Goal: Information Seeking & Learning: Learn about a topic

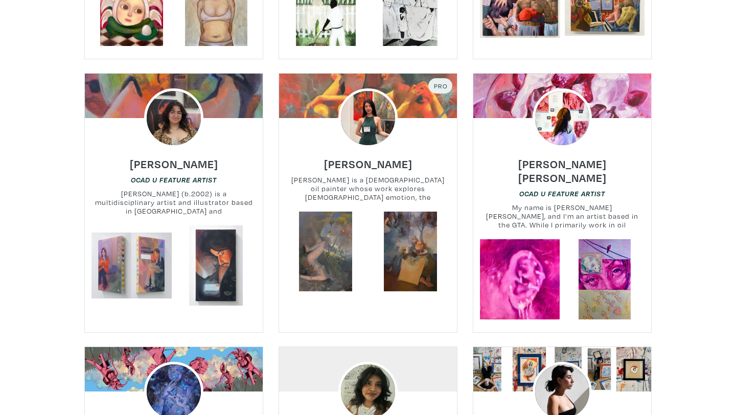
scroll to position [701, 0]
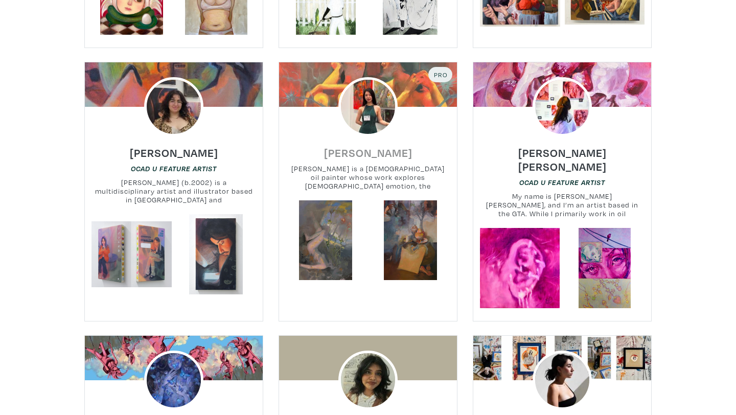
click at [347, 150] on h6 "[PERSON_NAME]" at bounding box center [368, 153] width 88 height 14
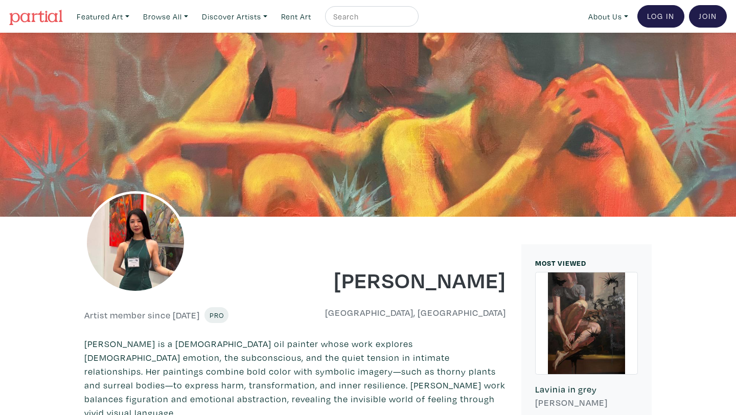
scroll to position [5, 0]
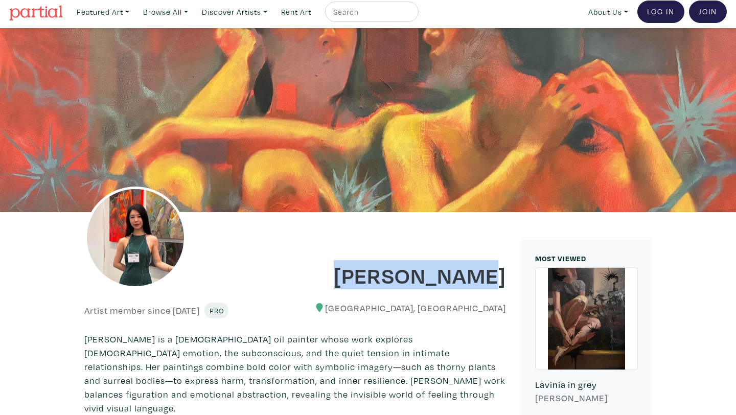
drag, startPoint x: 379, startPoint y: 268, endPoint x: 509, endPoint y: 265, distance: 130.3
click at [509, 265] on div "[PERSON_NAME]" at bounding box center [404, 267] width 219 height 41
copy h1 "[PERSON_NAME]"
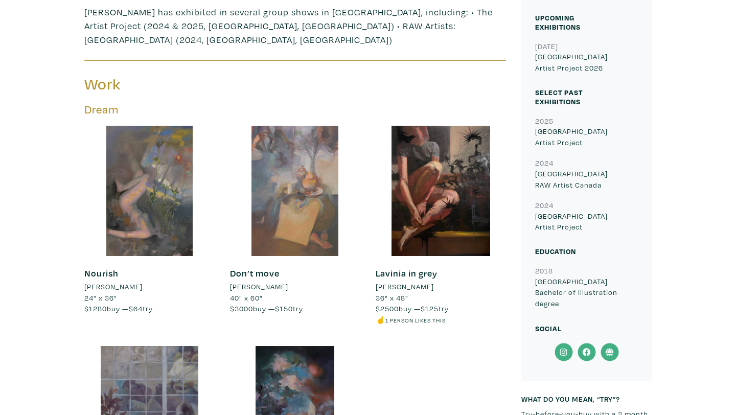
scroll to position [427, 0]
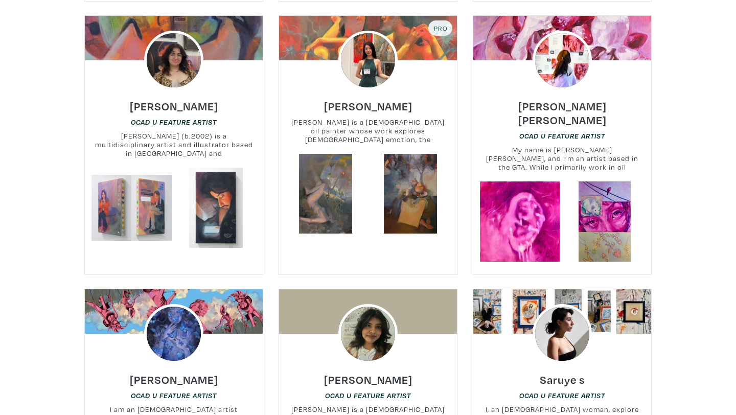
scroll to position [755, 0]
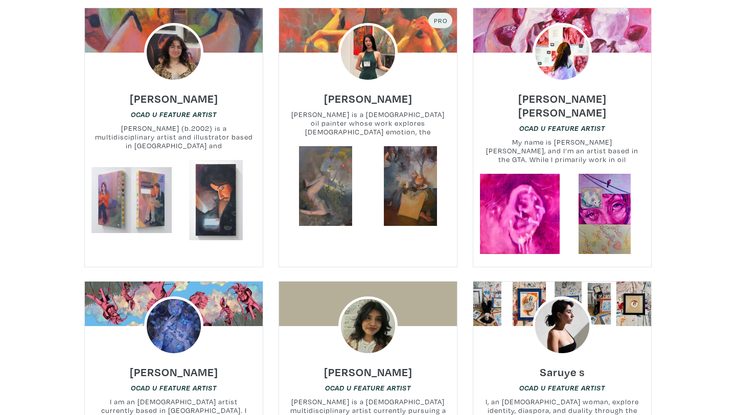
click at [541, 137] on small "My name is Stephanie Camille, and I’m an artist based in the GTA. While I prima…" at bounding box center [562, 150] width 178 height 27
click at [539, 105] on h6 "Stephanie Camille" at bounding box center [562, 105] width 178 height 28
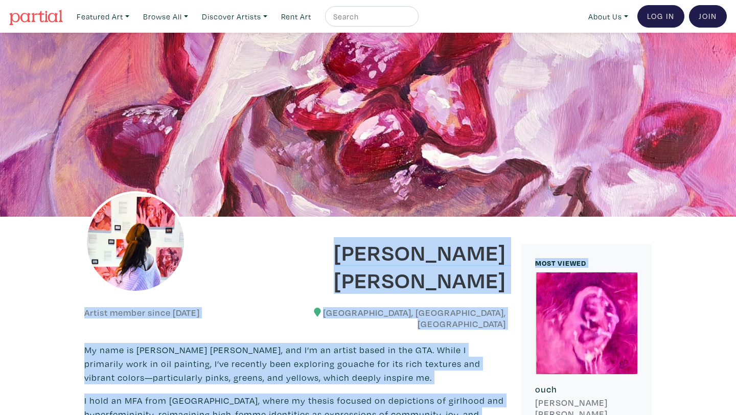
drag, startPoint x: 322, startPoint y: 276, endPoint x: 515, endPoint y: 275, distance: 192.7
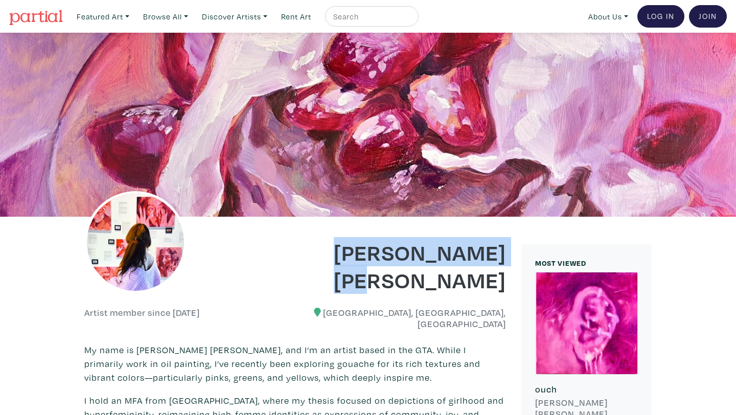
drag, startPoint x: 508, startPoint y: 276, endPoint x: 299, endPoint y: 278, distance: 209.5
click at [299, 278] on div "Stephanie Camille" at bounding box center [404, 258] width 219 height 69
copy h1 "Stephanie Camille"
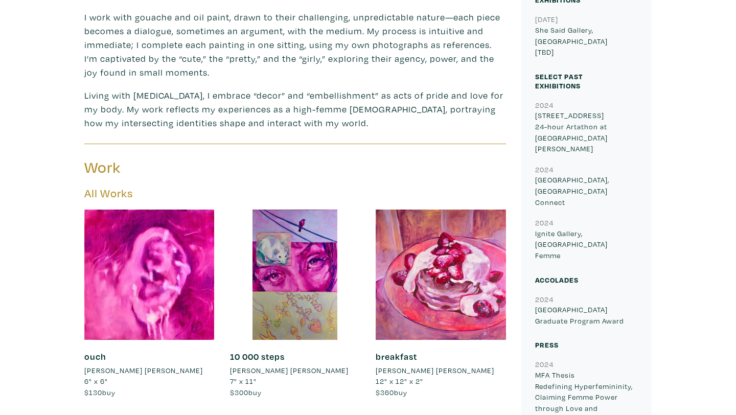
scroll to position [562, 0]
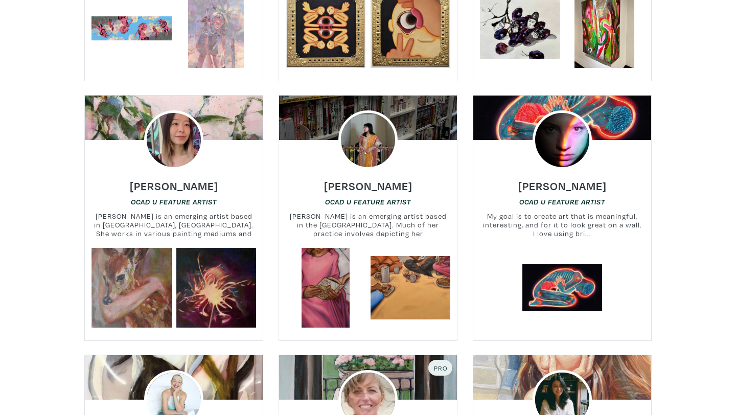
scroll to position [1202, 0]
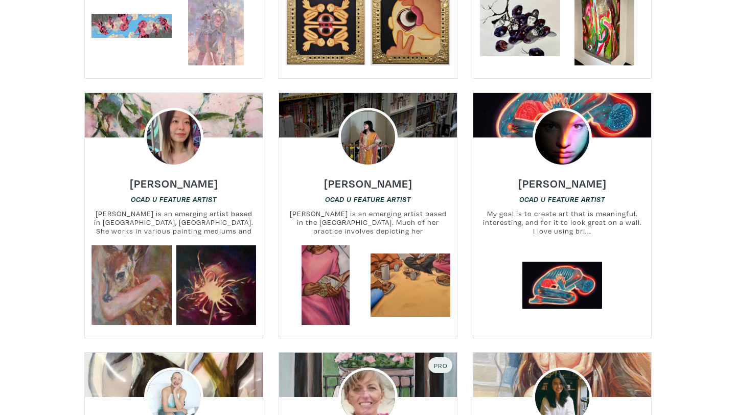
click at [211, 170] on div "Freda Tan OCAD U Feature Artist Freda Tan is an emerging artist based in Toront…" at bounding box center [173, 206] width 193 height 78
click at [186, 176] on h6 "Freda Tan" at bounding box center [174, 183] width 88 height 14
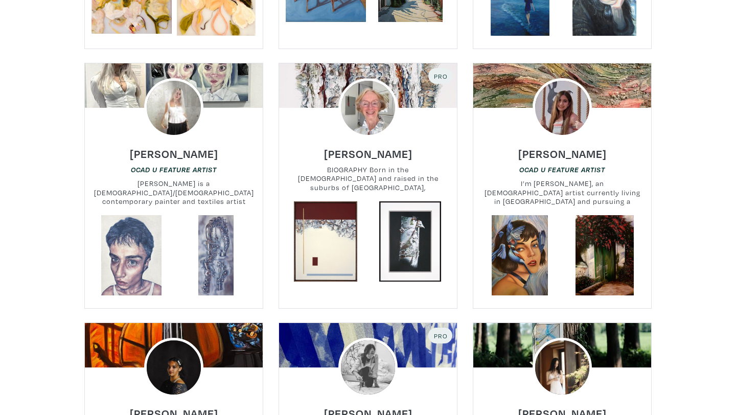
scroll to position [1752, 0]
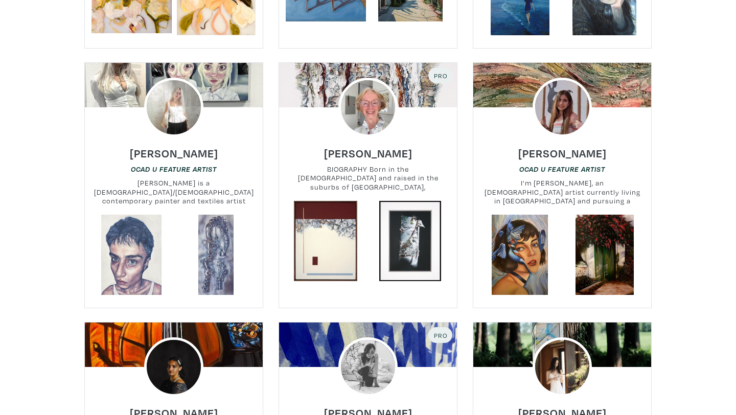
click at [533, 148] on div "Sarvin Sadeghian OCAD U Feature Artist I’m Sarvin Sadeghian, an Iranian artist …" at bounding box center [562, 176] width 193 height 78
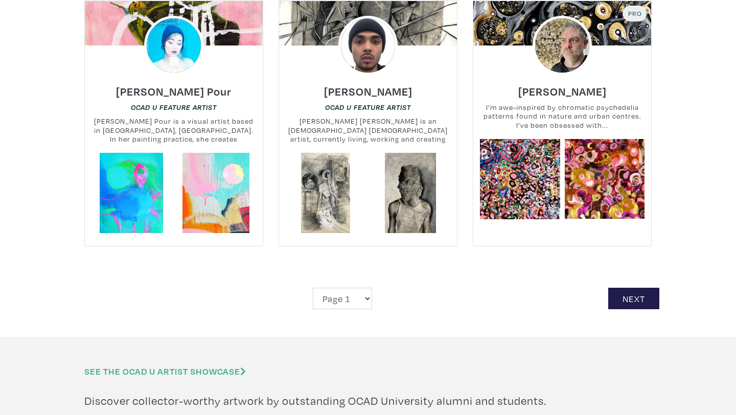
scroll to position [2335, 0]
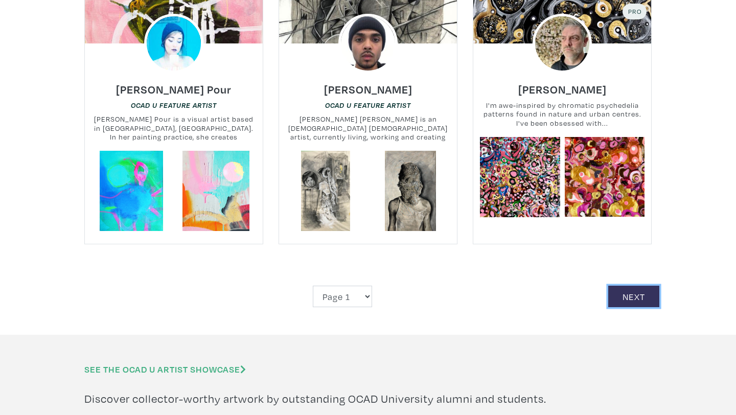
click at [629, 289] on link "Next" at bounding box center [633, 297] width 51 height 22
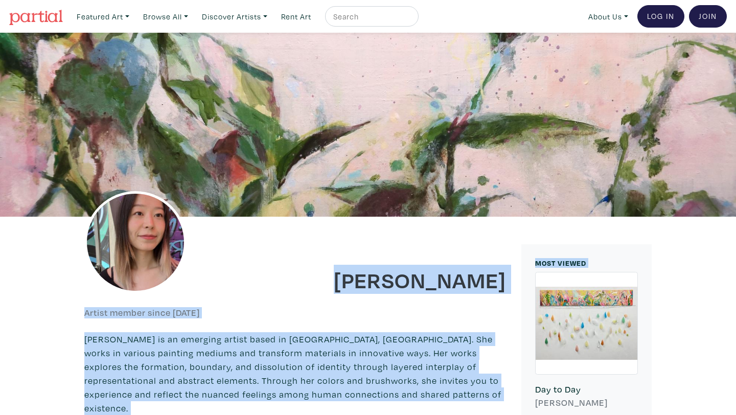
drag, startPoint x: 408, startPoint y: 281, endPoint x: 512, endPoint y: 282, distance: 103.2
click at [512, 282] on div "Freda Tan" at bounding box center [404, 272] width 219 height 41
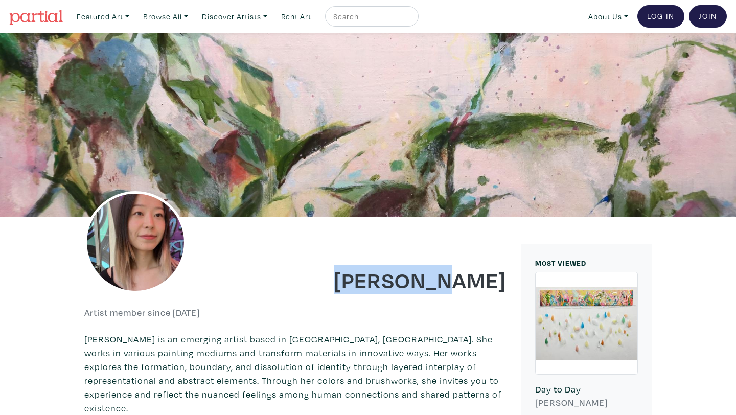
drag, startPoint x: 506, startPoint y: 281, endPoint x: 379, endPoint y: 277, distance: 127.3
click at [379, 277] on div "Freda Tan" at bounding box center [404, 272] width 219 height 41
copy h1 "Freda Tan"
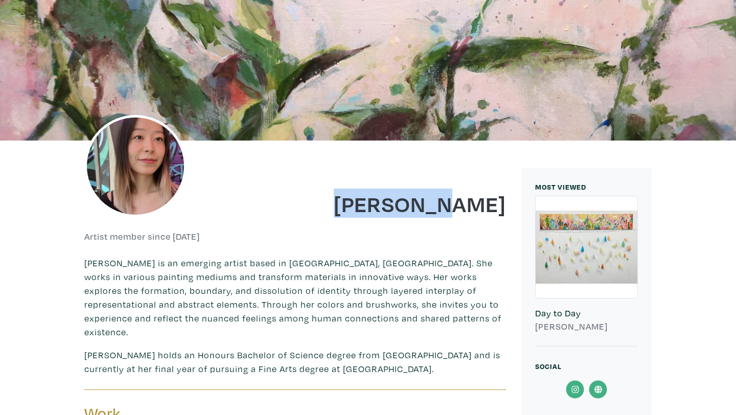
scroll to position [79, 0]
